Goal: Information Seeking & Learning: Learn about a topic

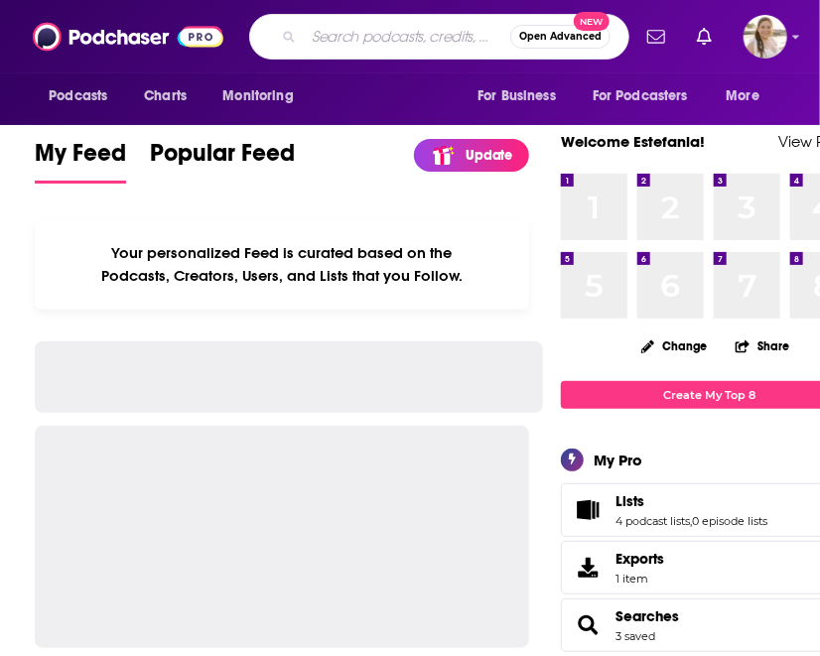
click at [360, 32] on input "Search podcasts, credits, & more..." at bounding box center [407, 37] width 206 height 32
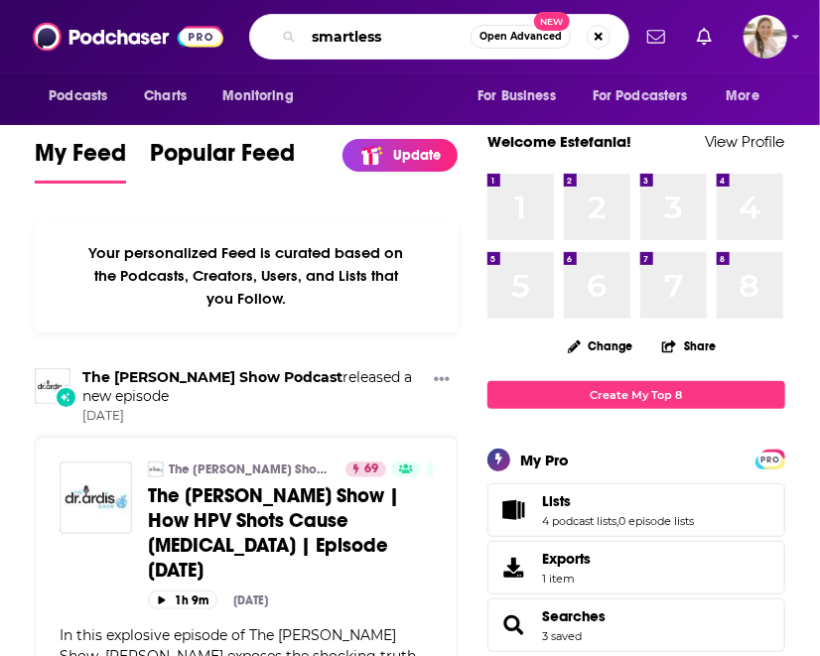
type input "smartless"
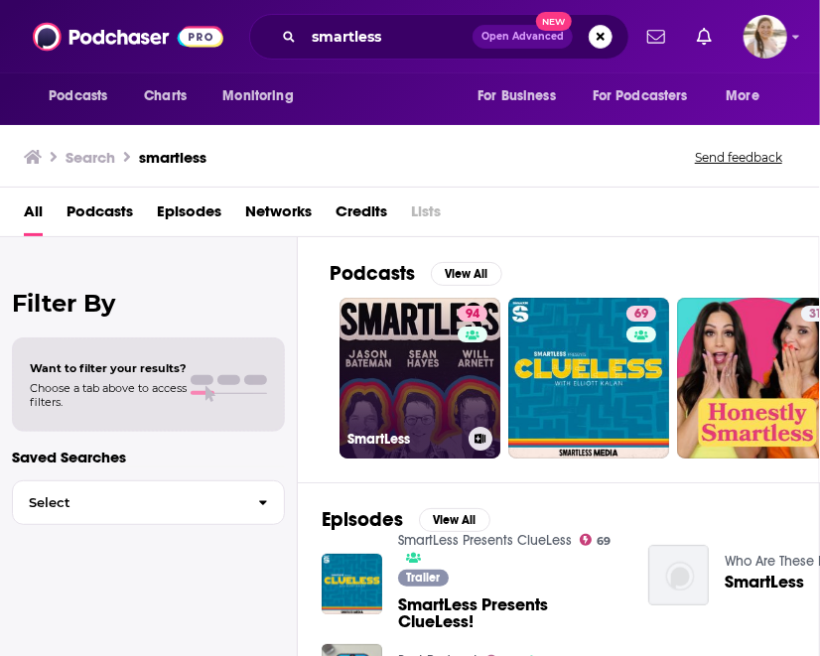
click at [409, 333] on link "94 SmartLess" at bounding box center [419, 378] width 161 height 161
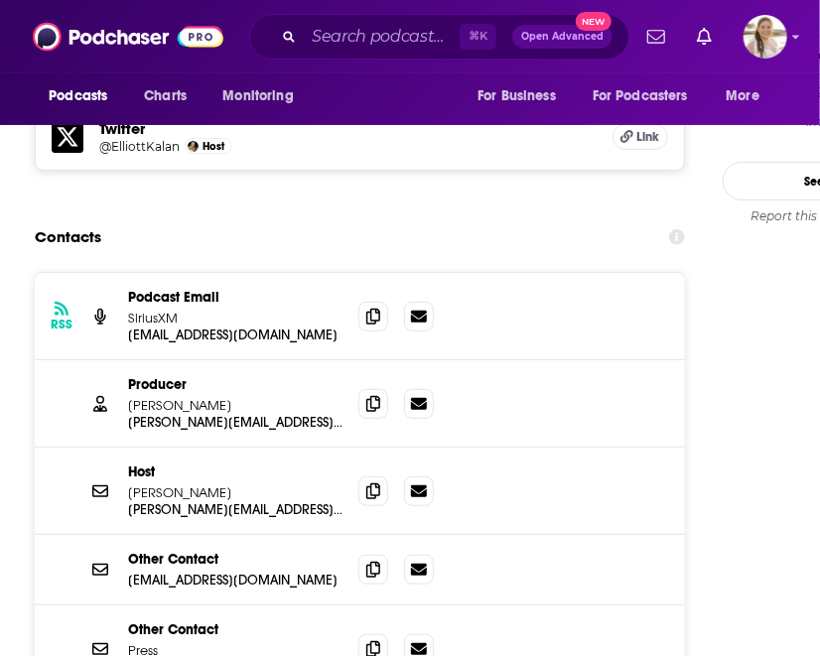
scroll to position [2332, 0]
click at [376, 395] on icon at bounding box center [373, 403] width 14 height 16
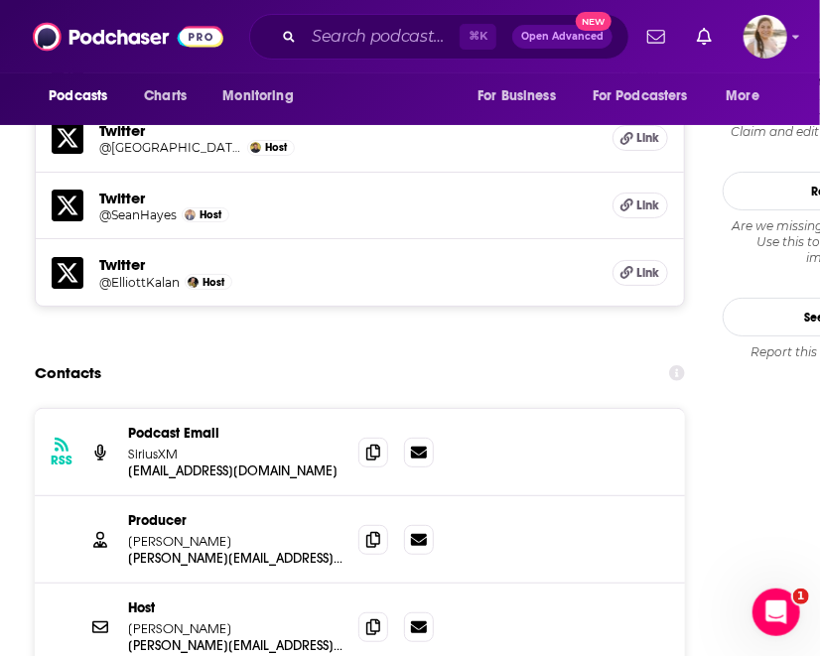
scroll to position [2206, 0]
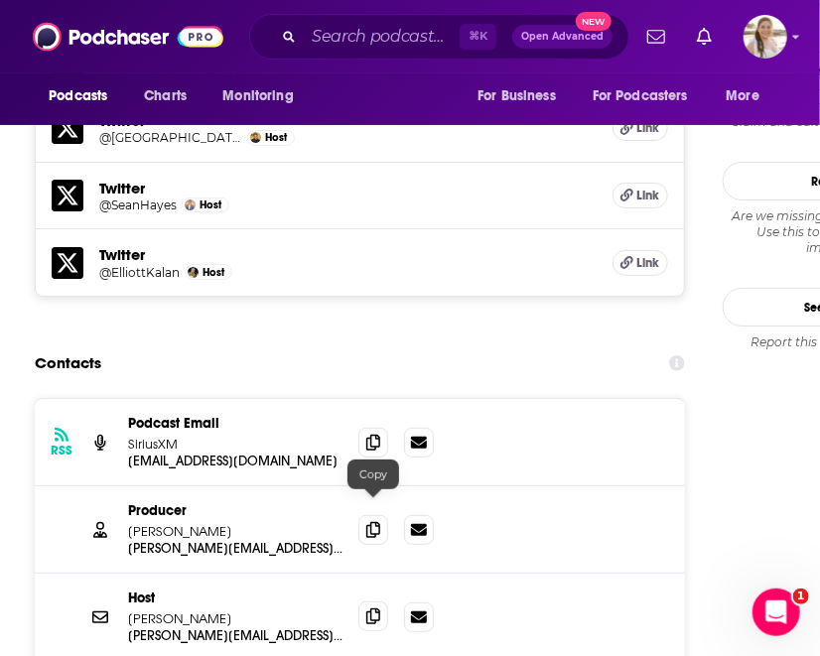
click at [377, 608] on icon at bounding box center [373, 616] width 14 height 16
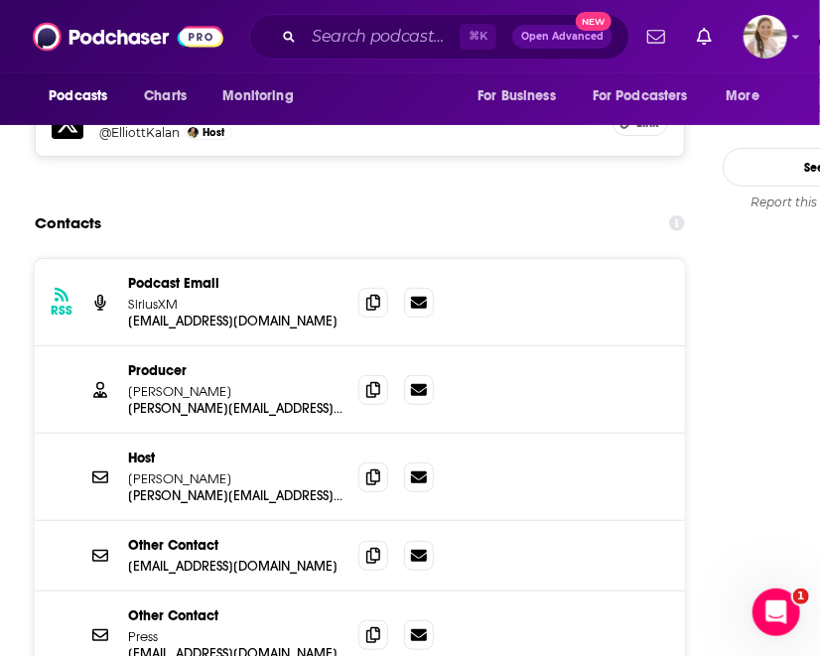
scroll to position [2344, 0]
